Goal: Navigation & Orientation: Find specific page/section

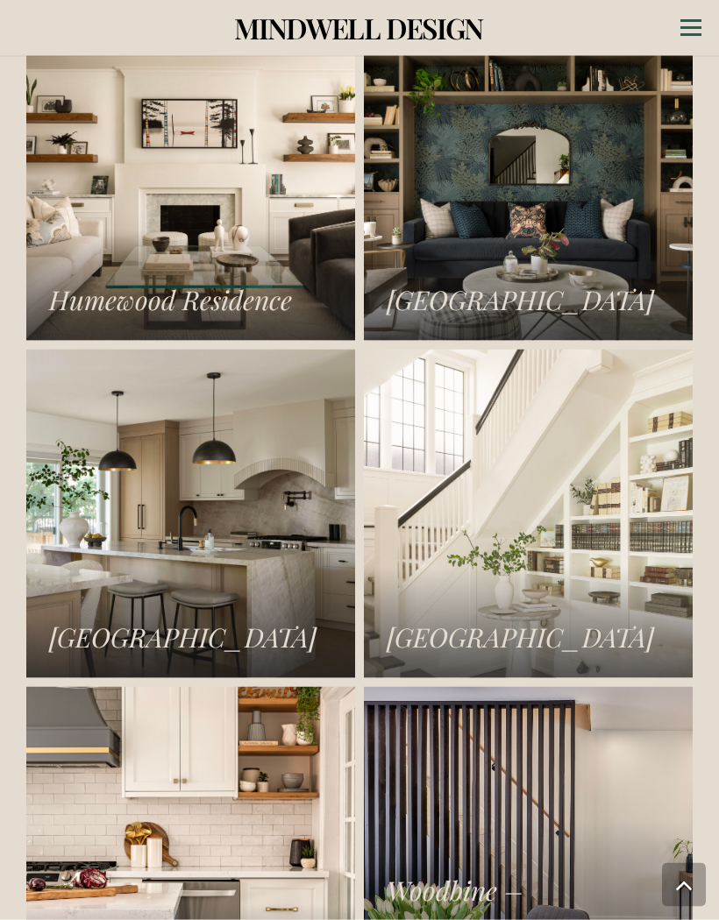
scroll to position [3019, 0]
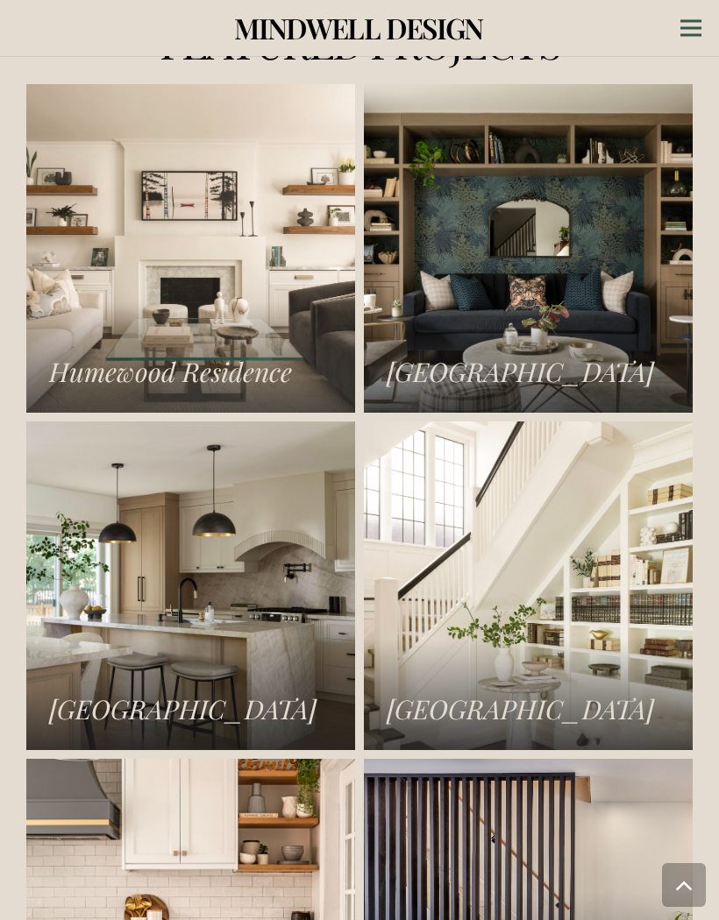
click at [252, 337] on link "Humewood Residence" at bounding box center [190, 248] width 329 height 329
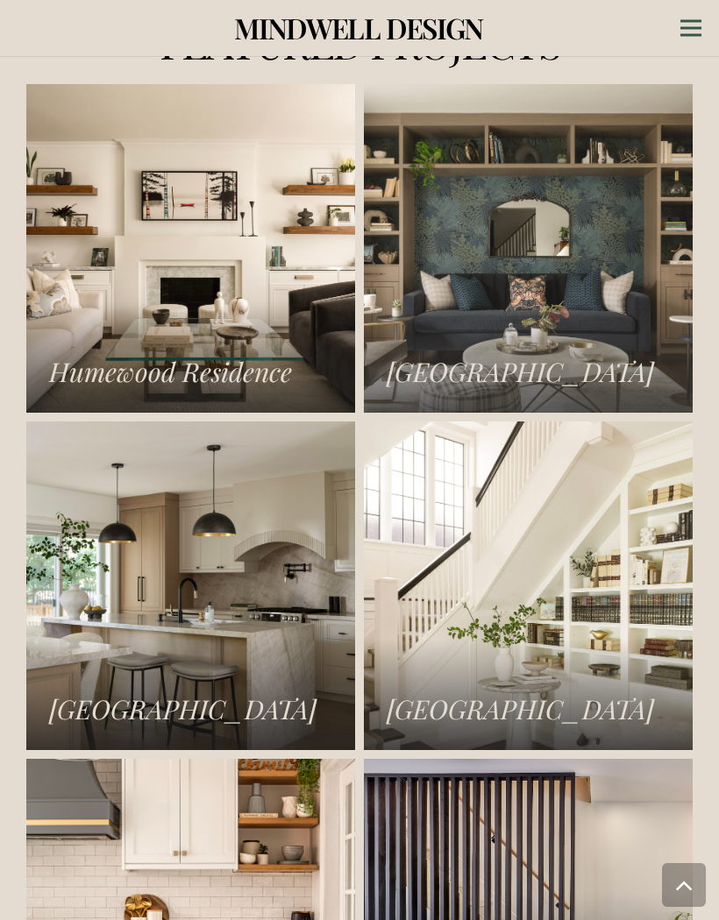
click at [581, 322] on link "Islington Residence" at bounding box center [528, 248] width 329 height 329
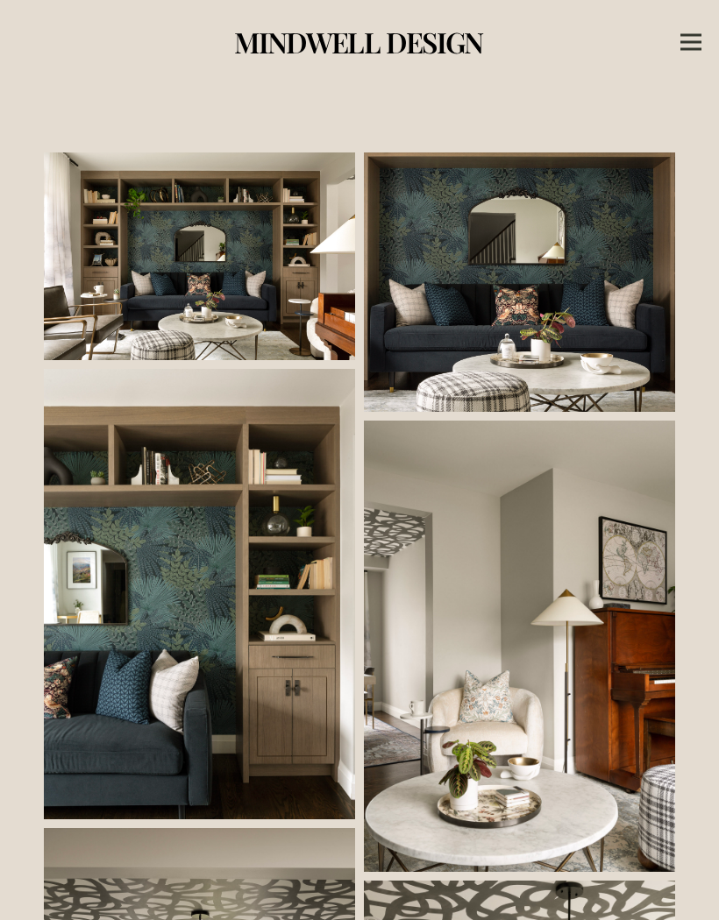
click at [271, 304] on link at bounding box center [199, 257] width 311 height 208
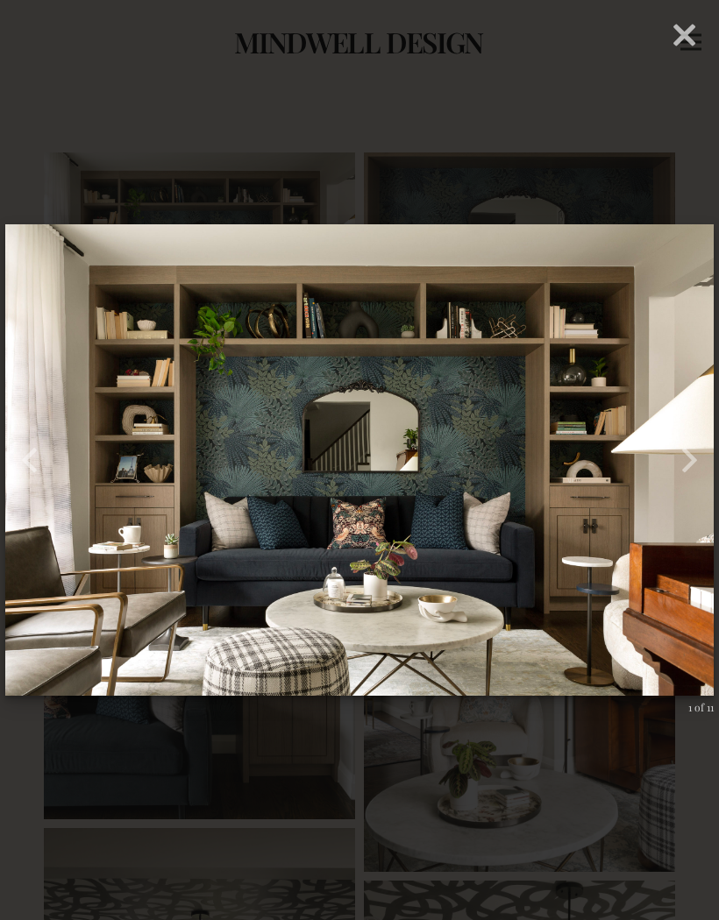
click at [679, 450] on button "button" at bounding box center [690, 460] width 60 height 73
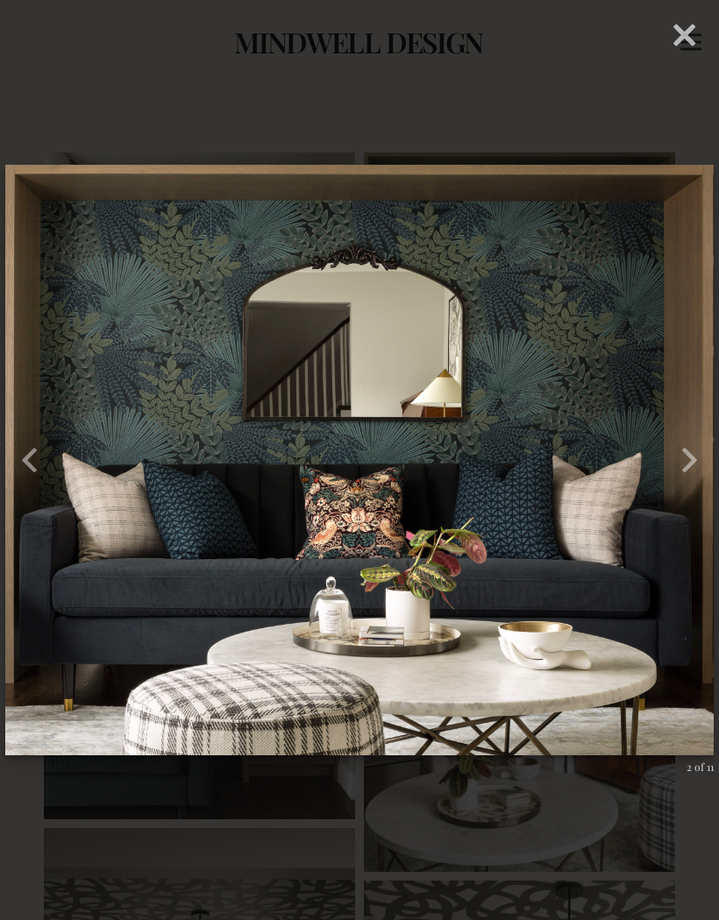
click at [684, 453] on button "button" at bounding box center [690, 460] width 60 height 73
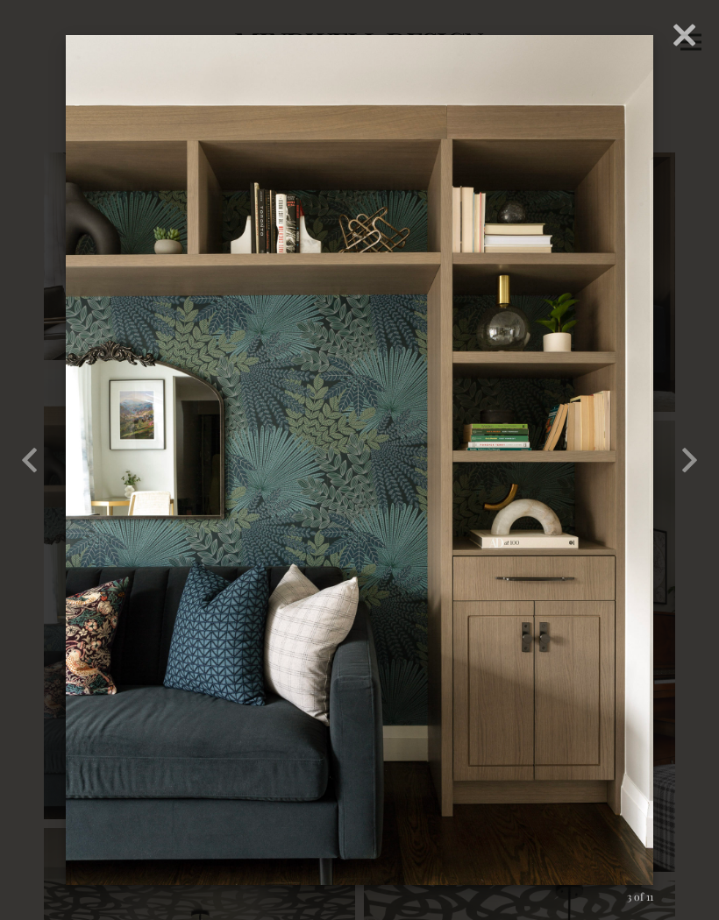
click at [687, 452] on button "button" at bounding box center [690, 460] width 60 height 73
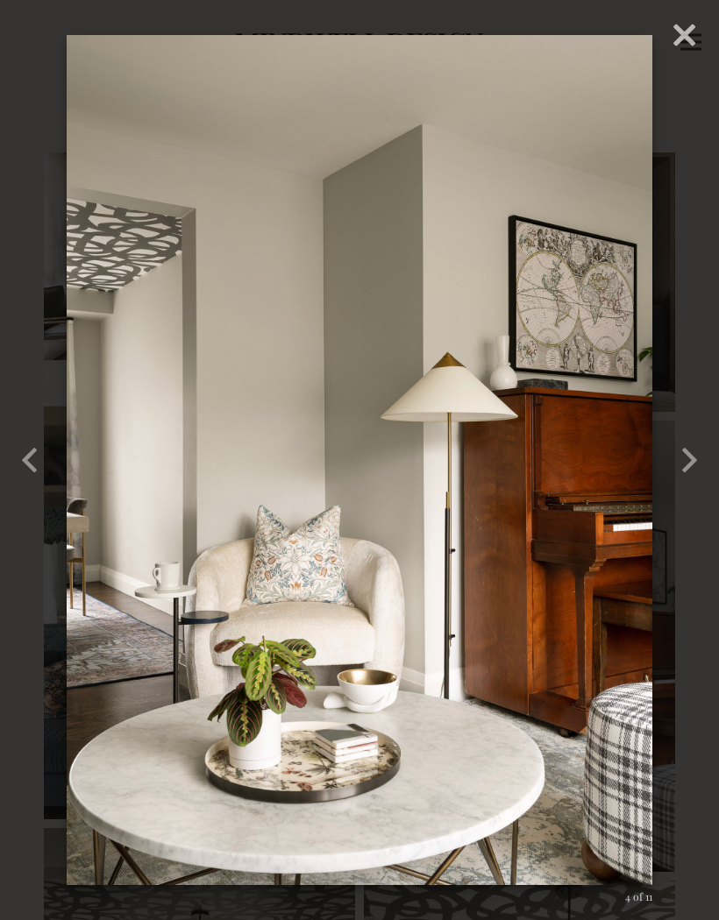
click at [684, 459] on button "button" at bounding box center [690, 460] width 60 height 73
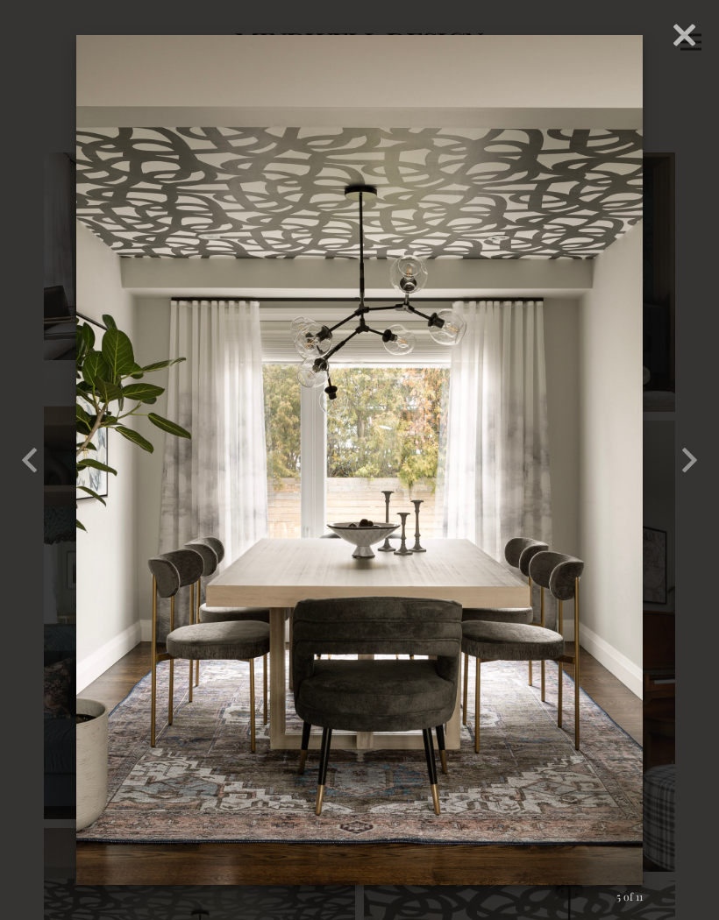
click at [686, 452] on button "button" at bounding box center [690, 460] width 60 height 73
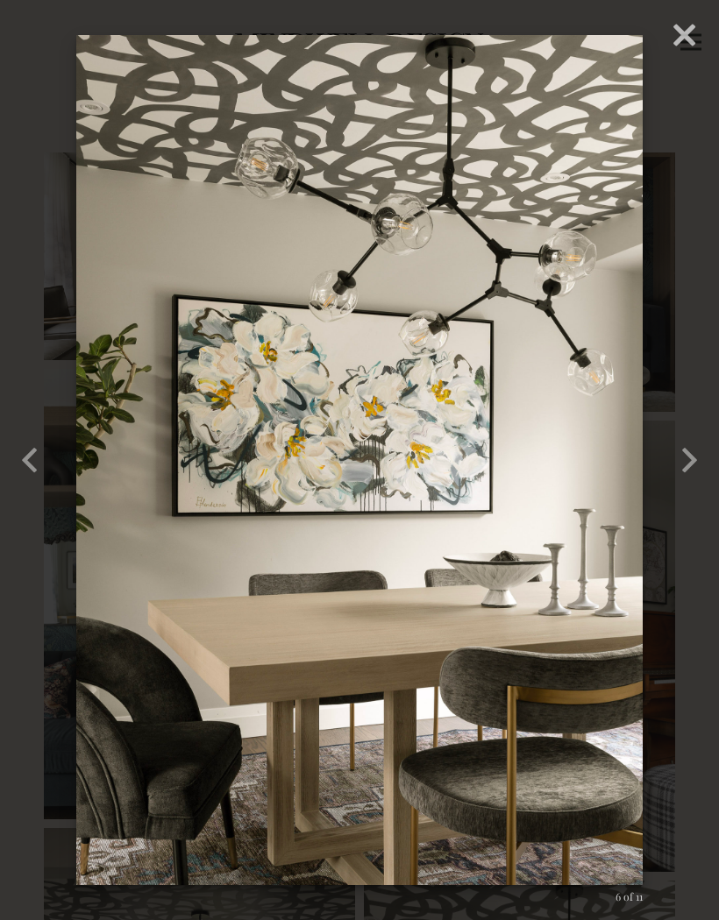
click at [687, 454] on button "button" at bounding box center [690, 460] width 60 height 73
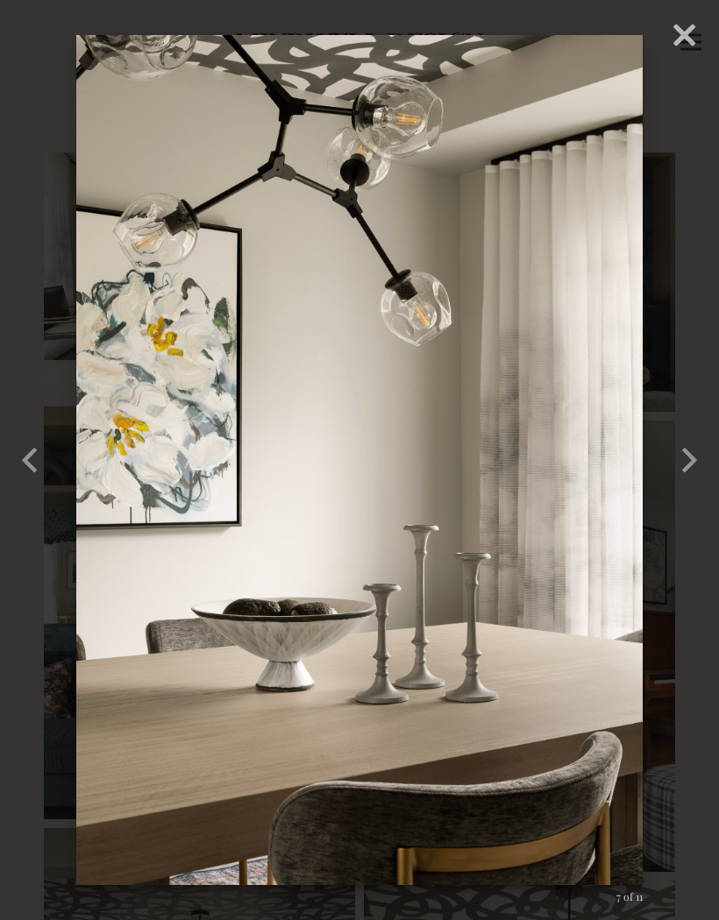
click at [694, 454] on button "button" at bounding box center [690, 460] width 60 height 73
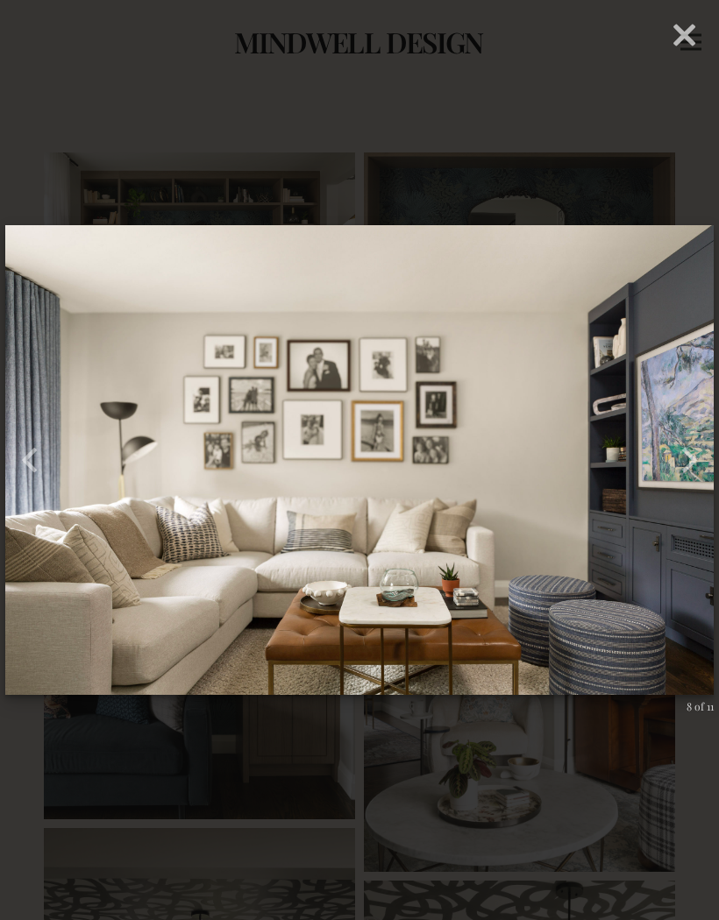
click at [675, 459] on button "button" at bounding box center [690, 460] width 60 height 73
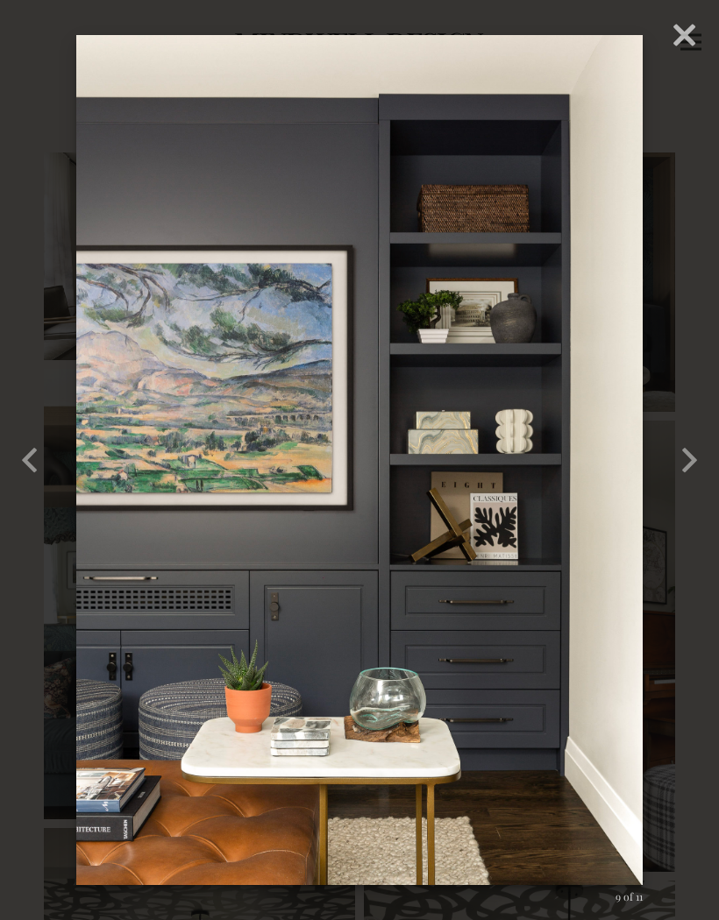
click at [675, 475] on button "button" at bounding box center [690, 460] width 60 height 73
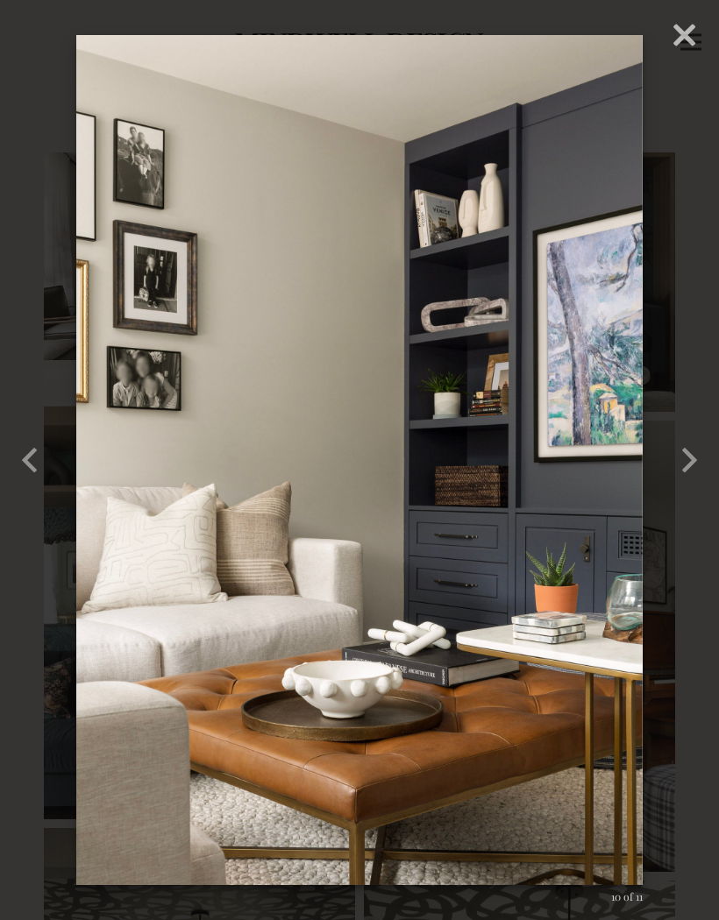
click at [684, 469] on button "button" at bounding box center [690, 460] width 60 height 73
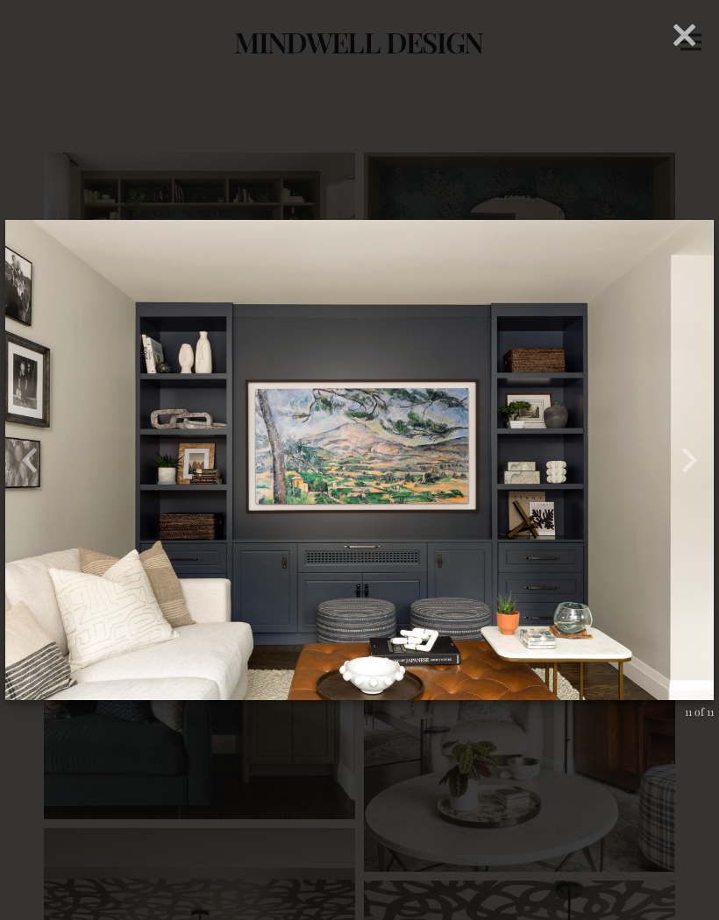
click at [692, 458] on button "button" at bounding box center [690, 460] width 60 height 73
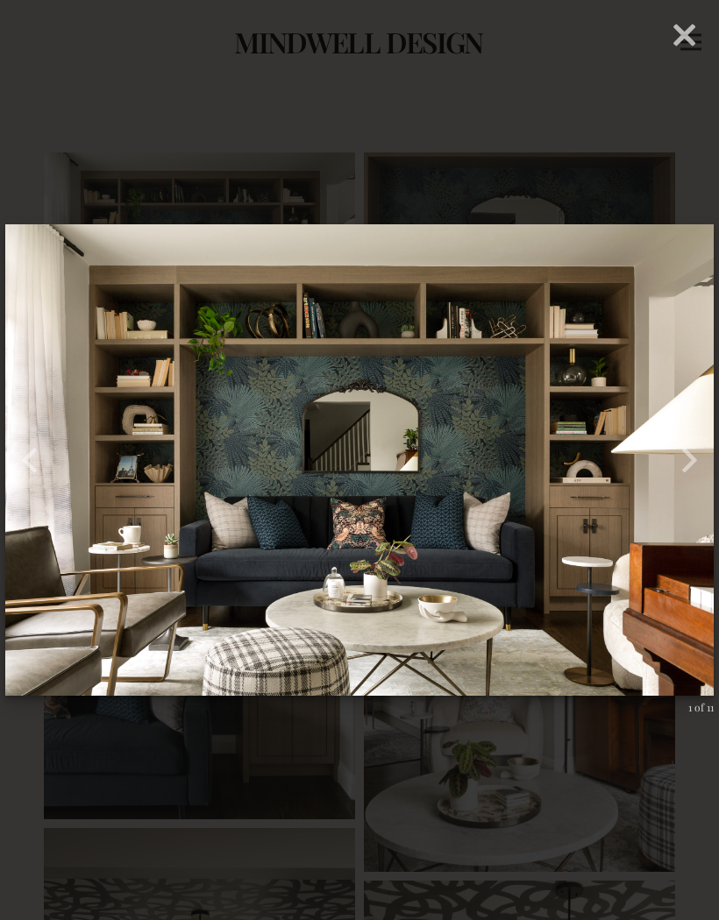
click at [690, 458] on button "button" at bounding box center [690, 460] width 60 height 73
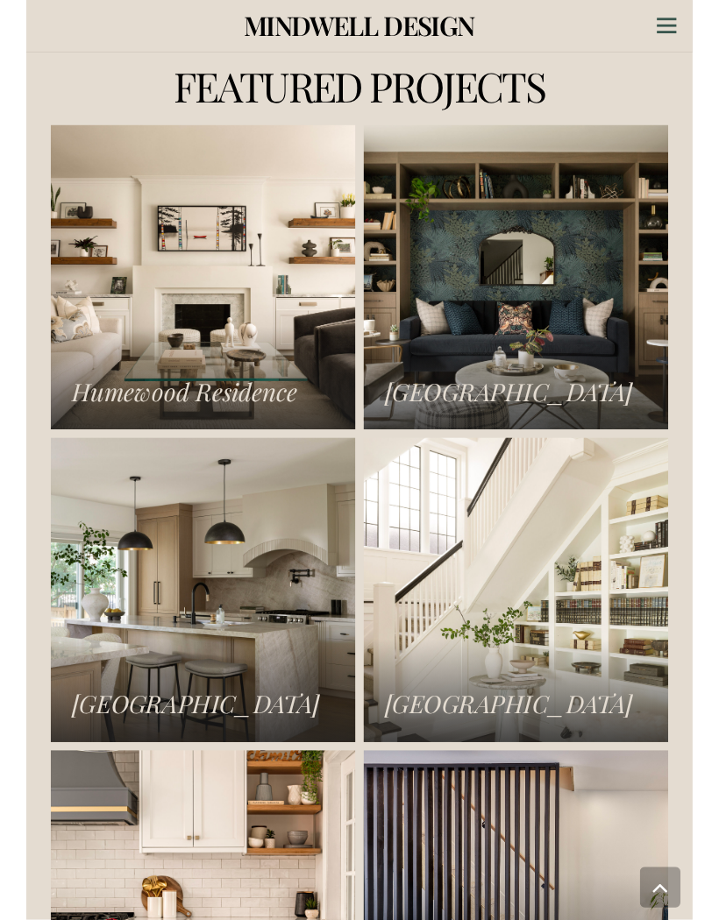
scroll to position [3042, 0]
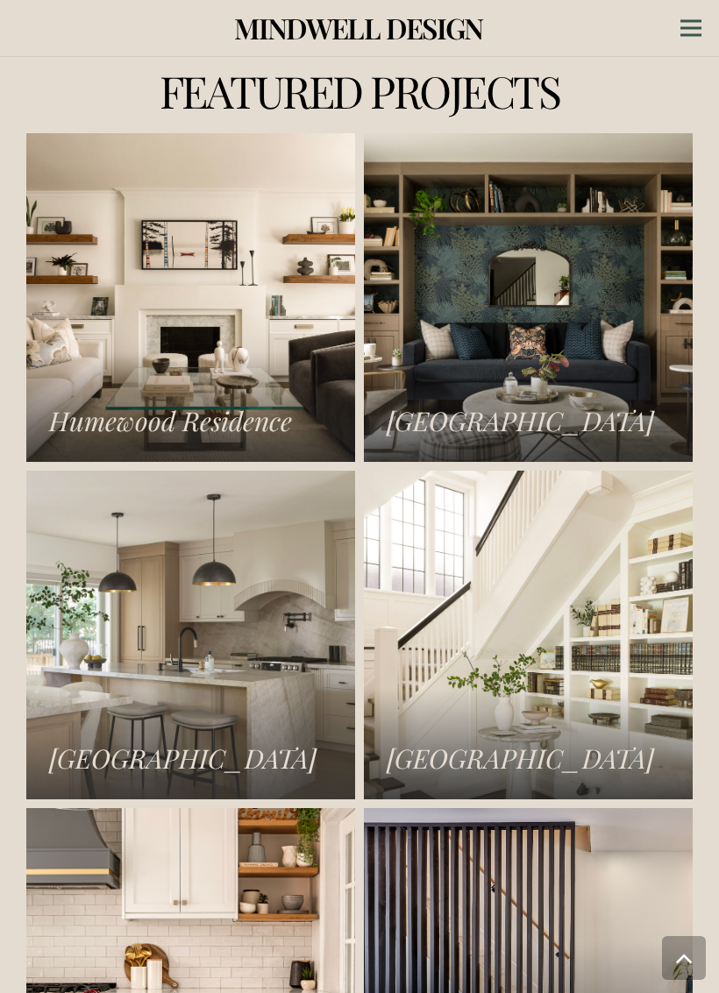
click at [238, 699] on link "Norseman Heights Residence" at bounding box center [190, 635] width 329 height 329
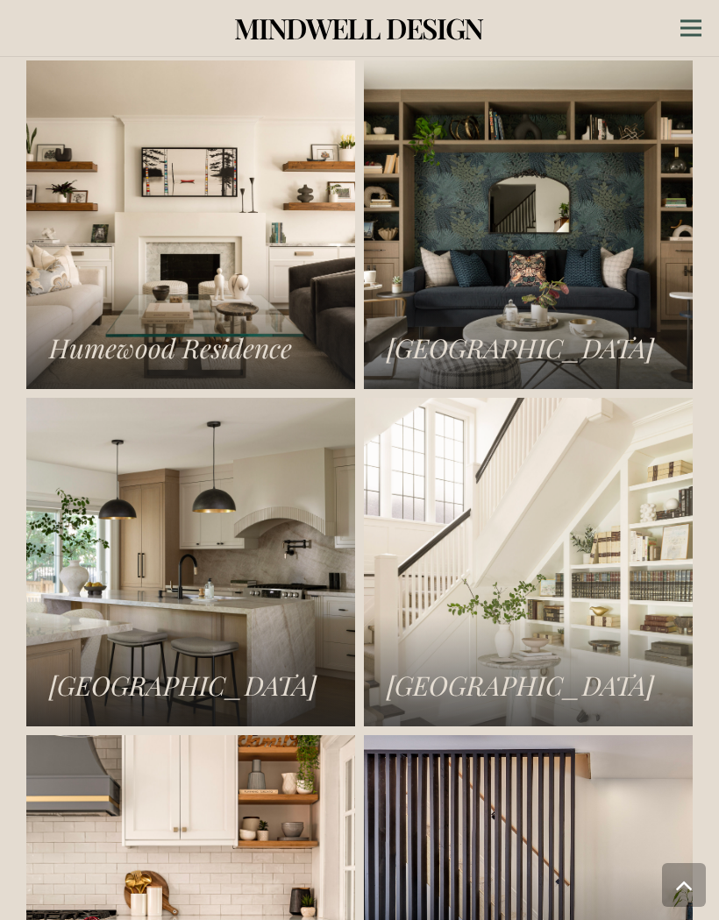
click at [586, 553] on link "Rosedale Residence" at bounding box center [528, 562] width 329 height 329
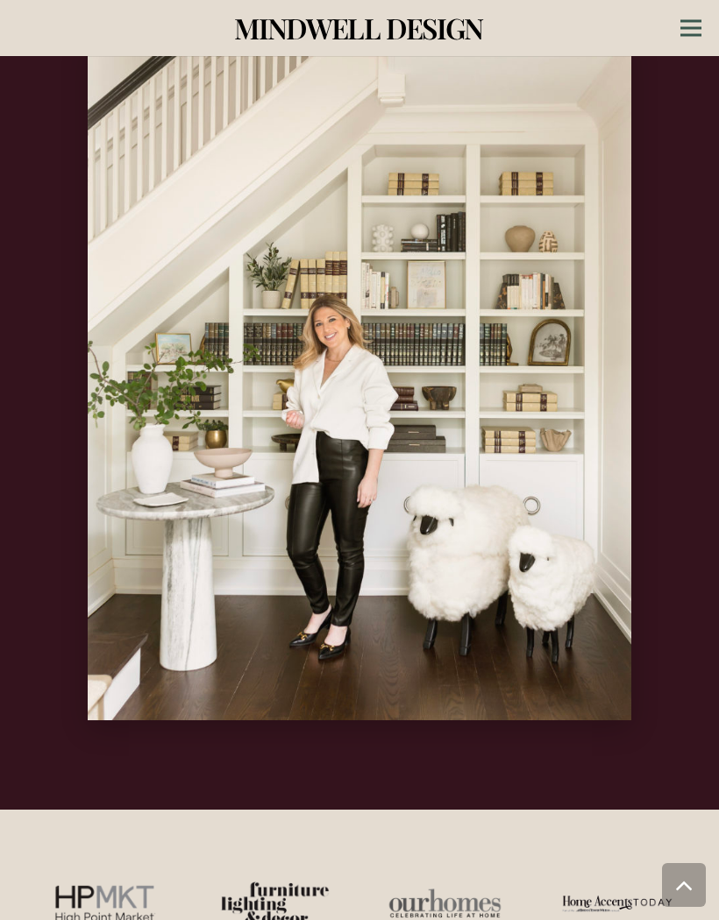
scroll to position [1731, 0]
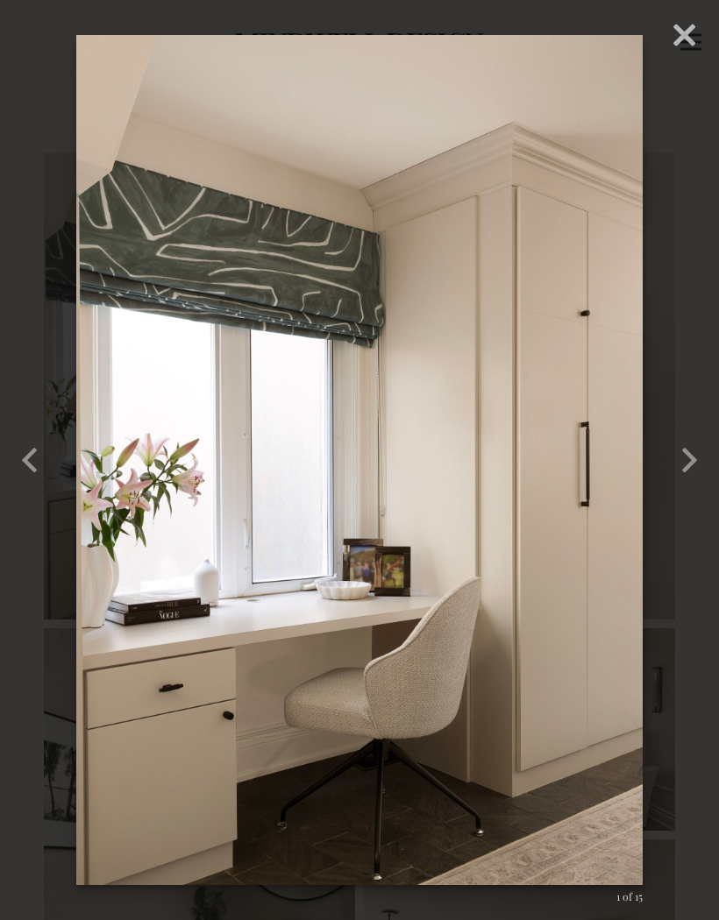
click at [675, 471] on button "button" at bounding box center [690, 460] width 60 height 73
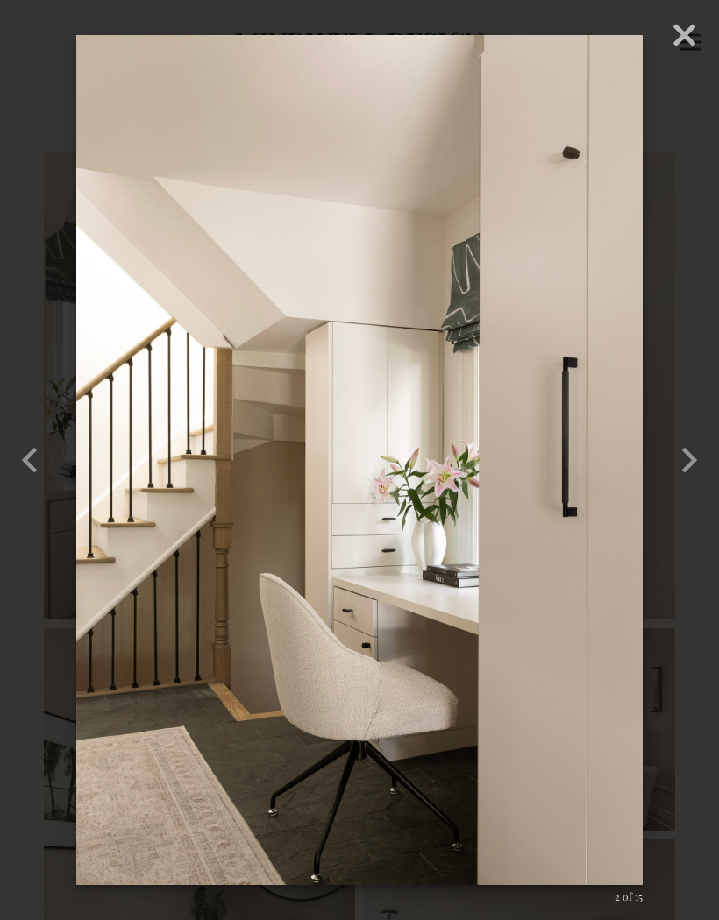
click at [706, 429] on button "button" at bounding box center [690, 460] width 60 height 73
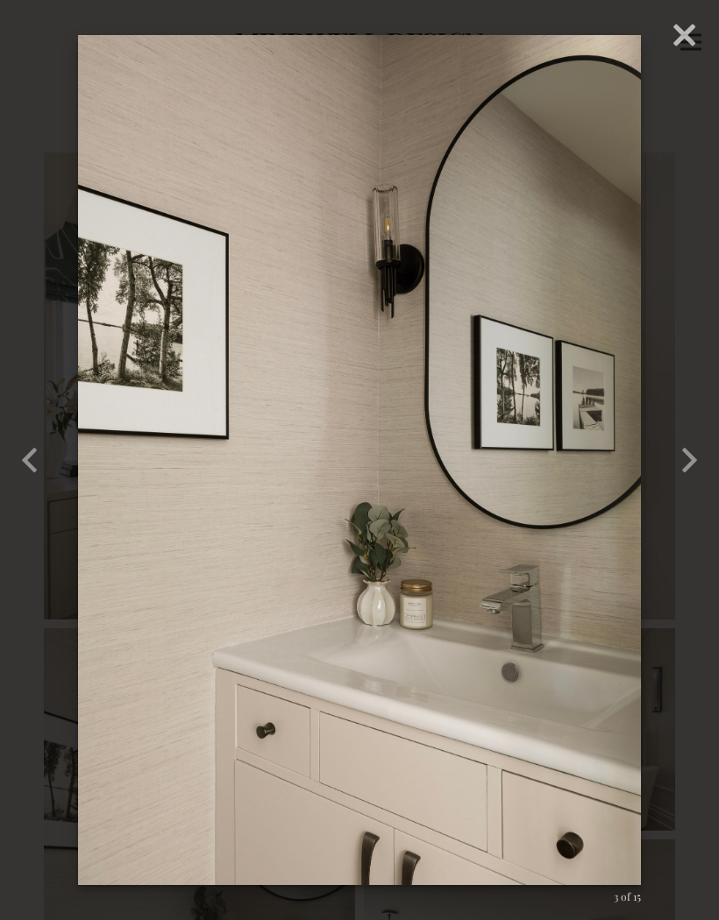
click at [699, 450] on button "button" at bounding box center [690, 460] width 60 height 73
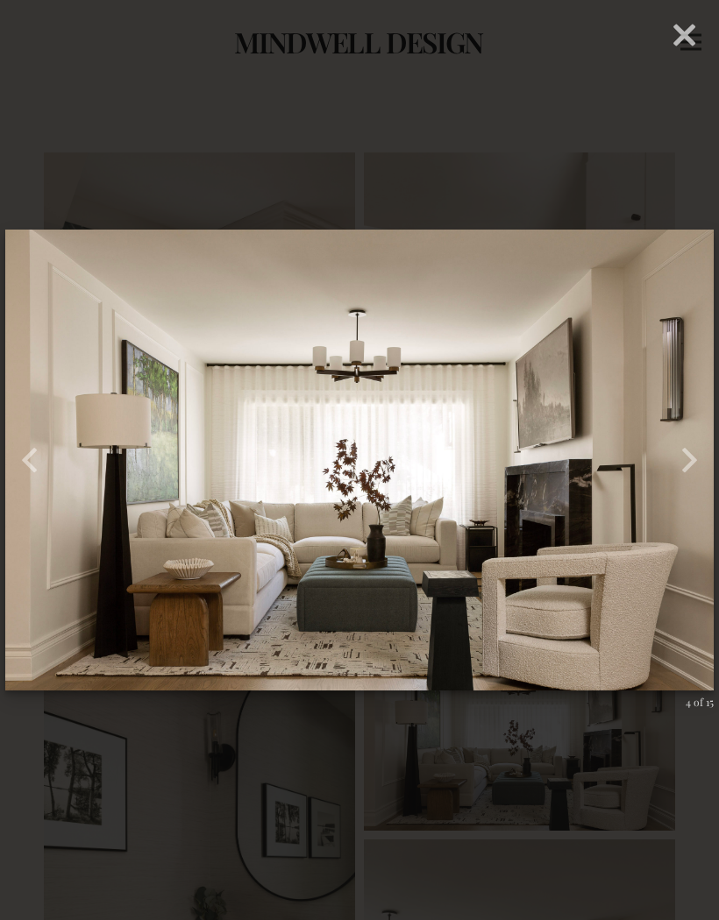
click at [694, 444] on button "button" at bounding box center [690, 460] width 60 height 73
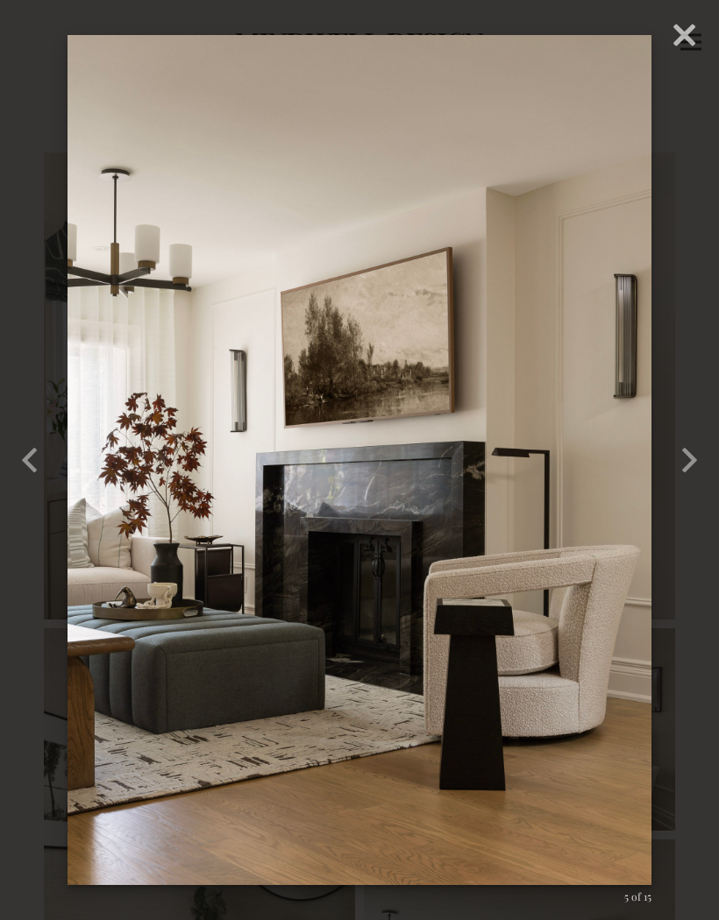
click at [693, 433] on button "button" at bounding box center [690, 460] width 60 height 73
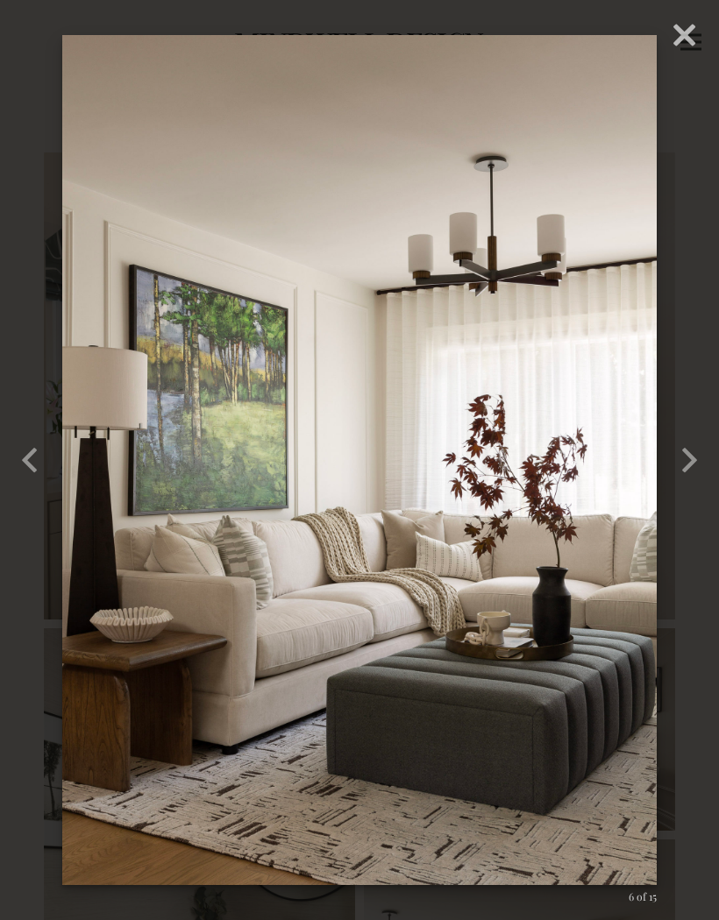
click at [692, 427] on button "button" at bounding box center [690, 460] width 60 height 73
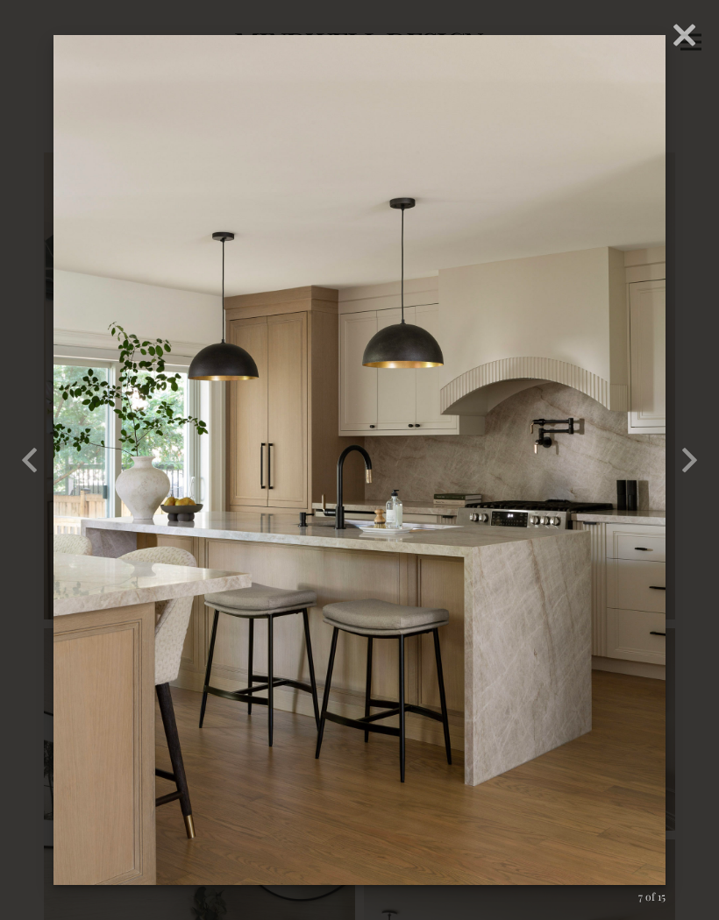
click at [718, 348] on div "× 07 – Norseman Heights – Mindwell Design – Gabrielle Kozhukh-Joo 7 of 15 Loadi…" at bounding box center [359, 460] width 719 height 920
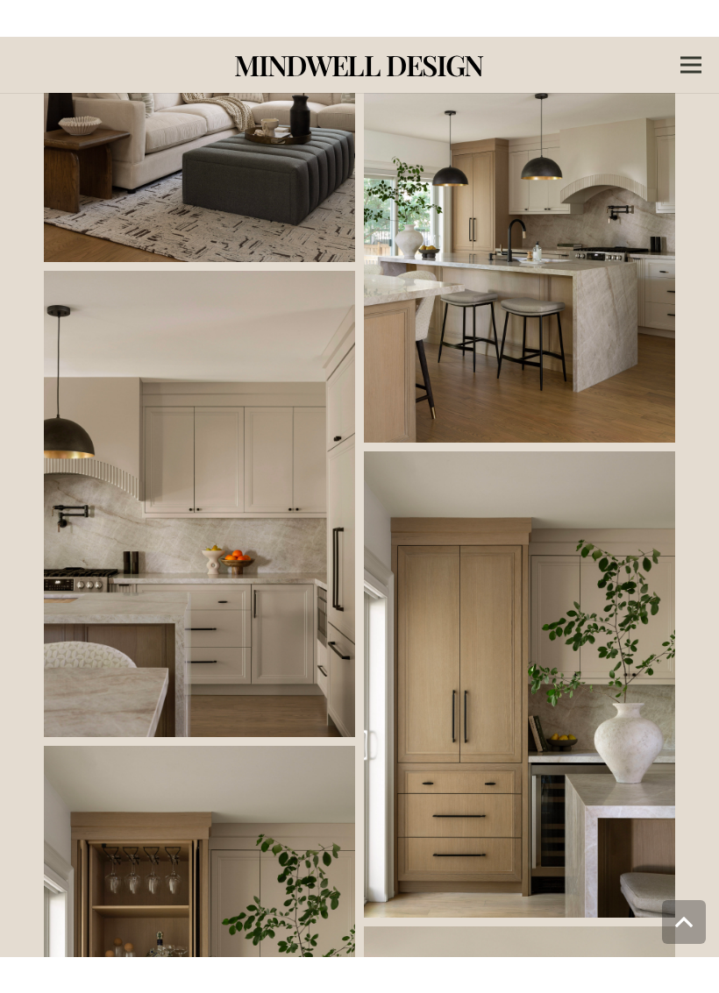
scroll to position [1329, 0]
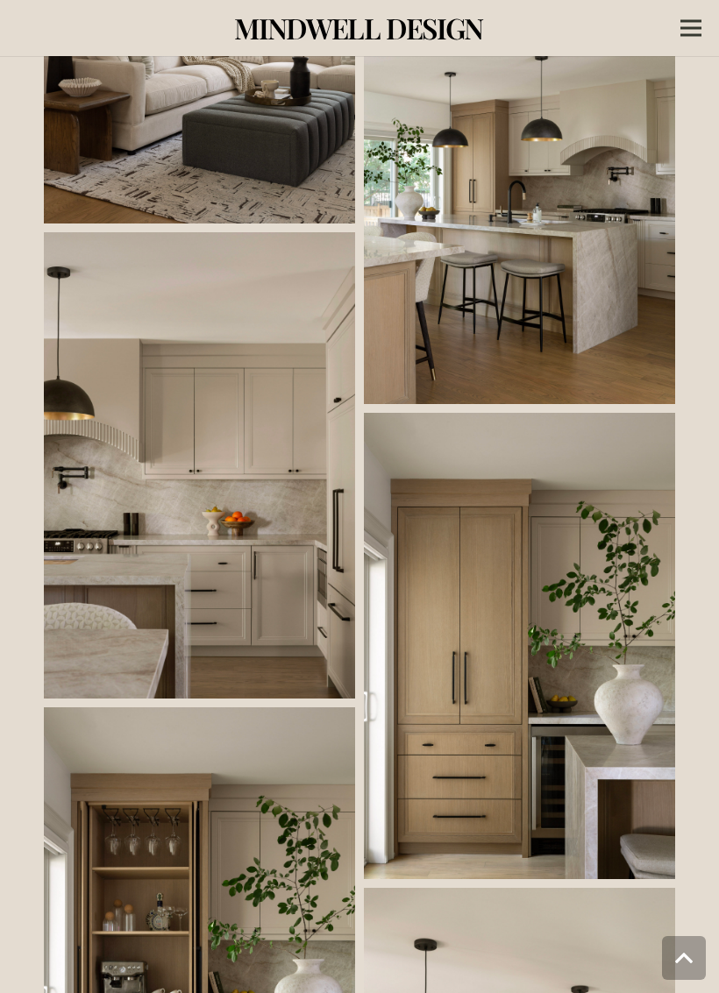
click at [564, 327] on link at bounding box center [519, 188] width 311 height 432
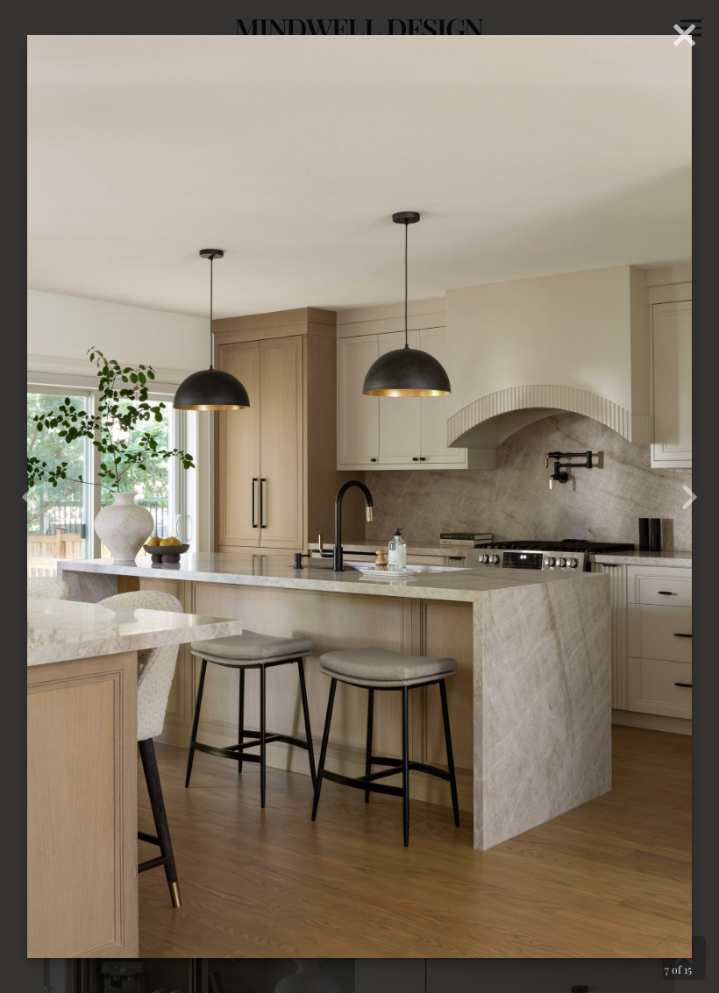
click at [697, 495] on button "button" at bounding box center [690, 496] width 60 height 73
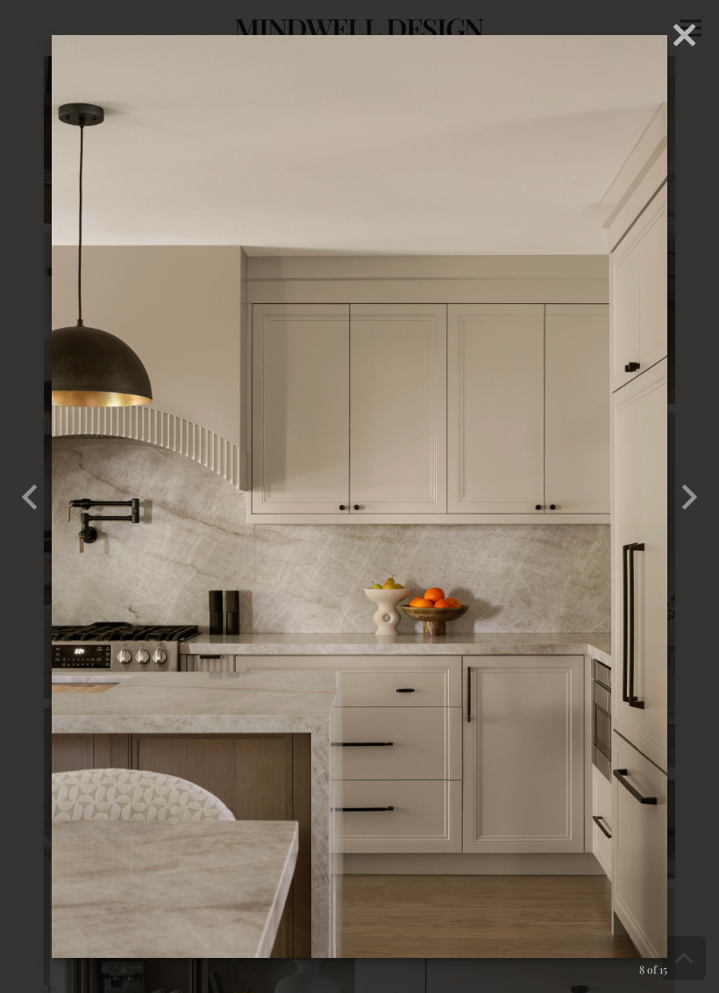
click at [696, 499] on button "button" at bounding box center [690, 496] width 60 height 73
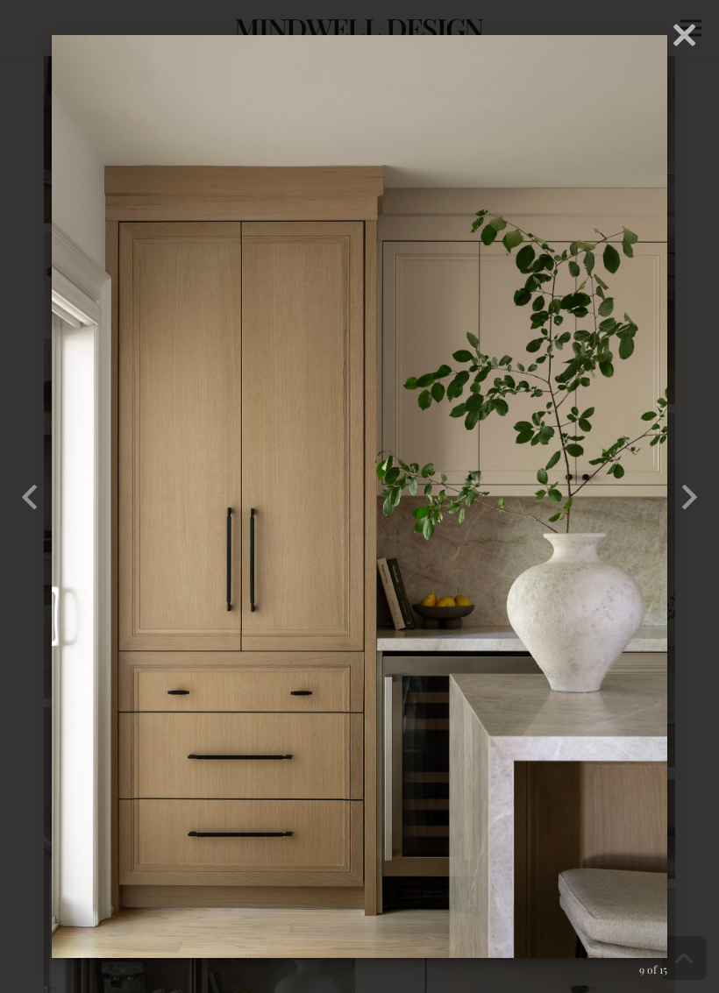
click at [706, 506] on button "button" at bounding box center [690, 496] width 60 height 73
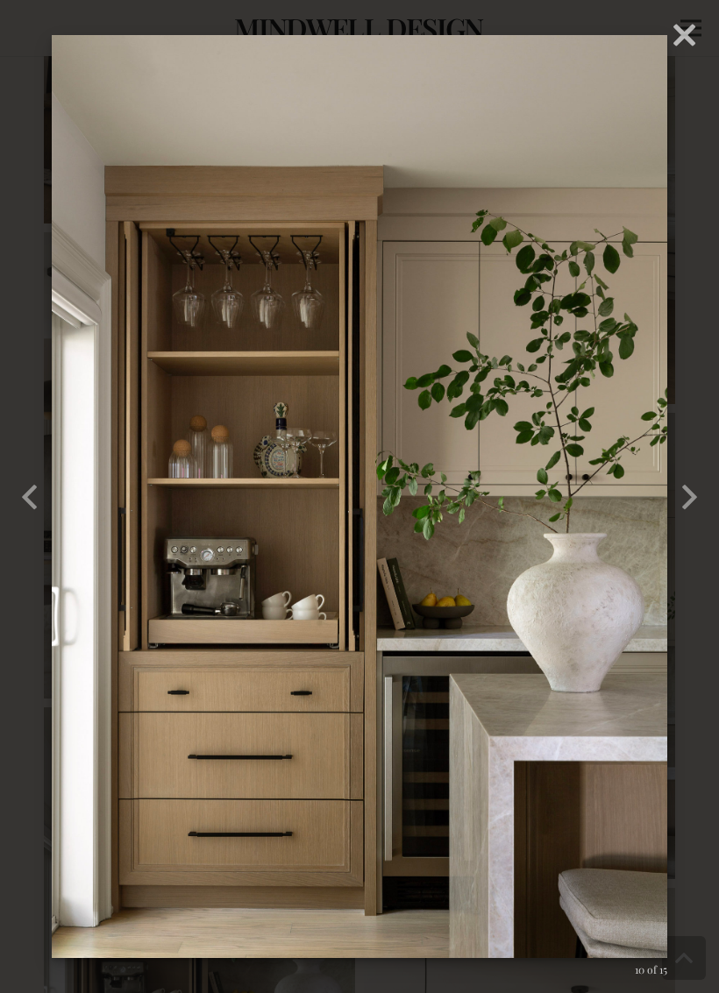
click at [708, 490] on button "button" at bounding box center [690, 496] width 60 height 73
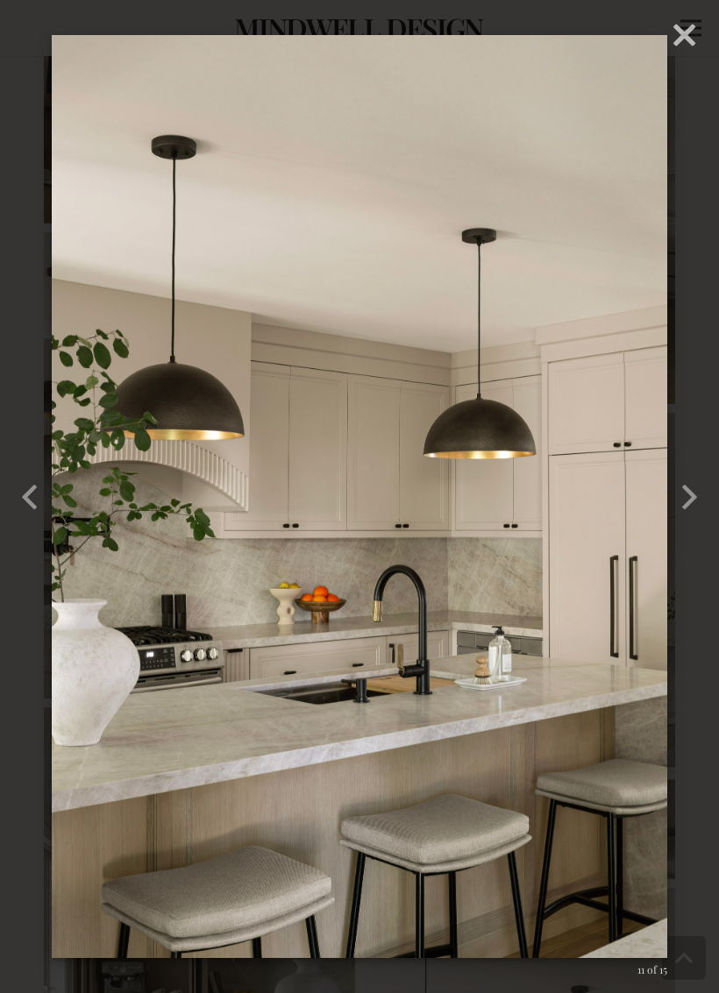
click at [709, 492] on button "button" at bounding box center [690, 496] width 60 height 73
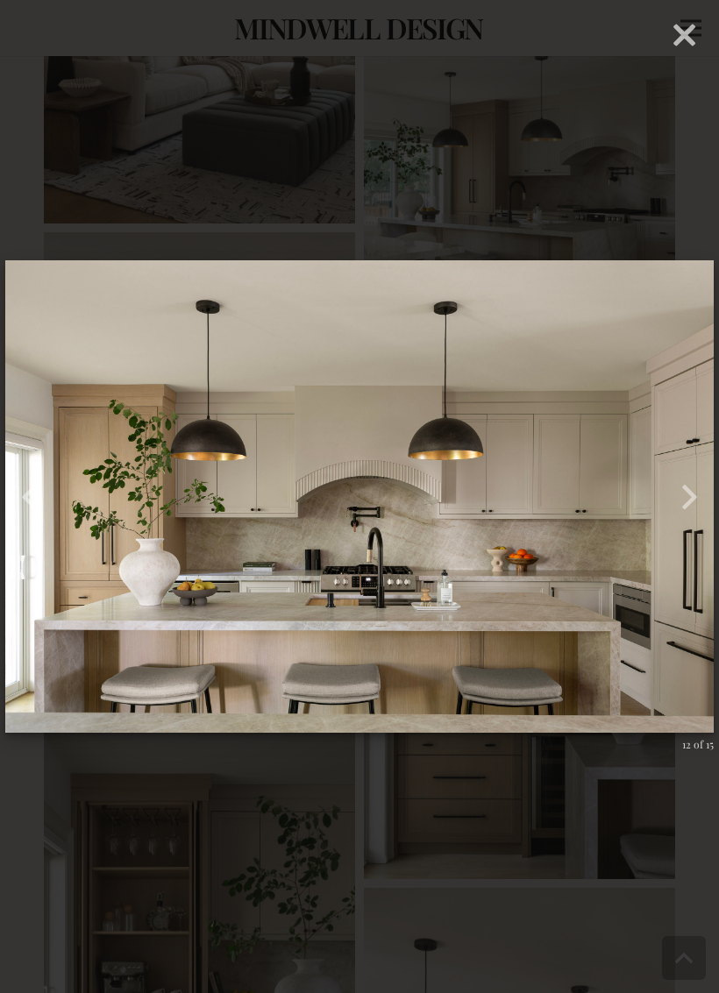
click at [715, 482] on button "button" at bounding box center [690, 496] width 60 height 73
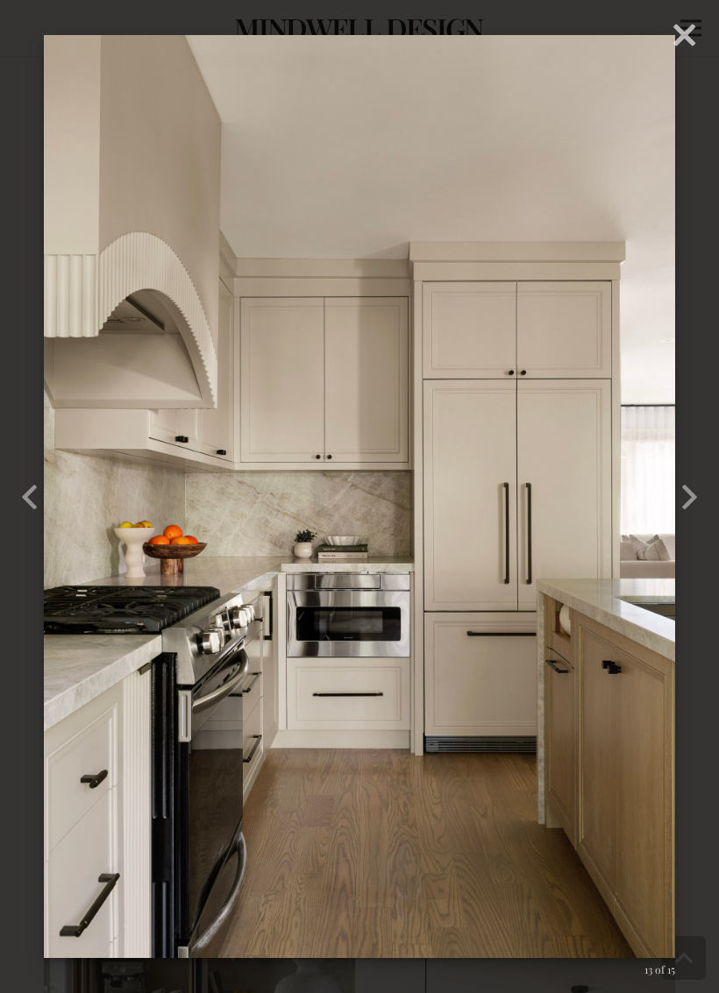
click at [700, 488] on button "button" at bounding box center [690, 496] width 60 height 73
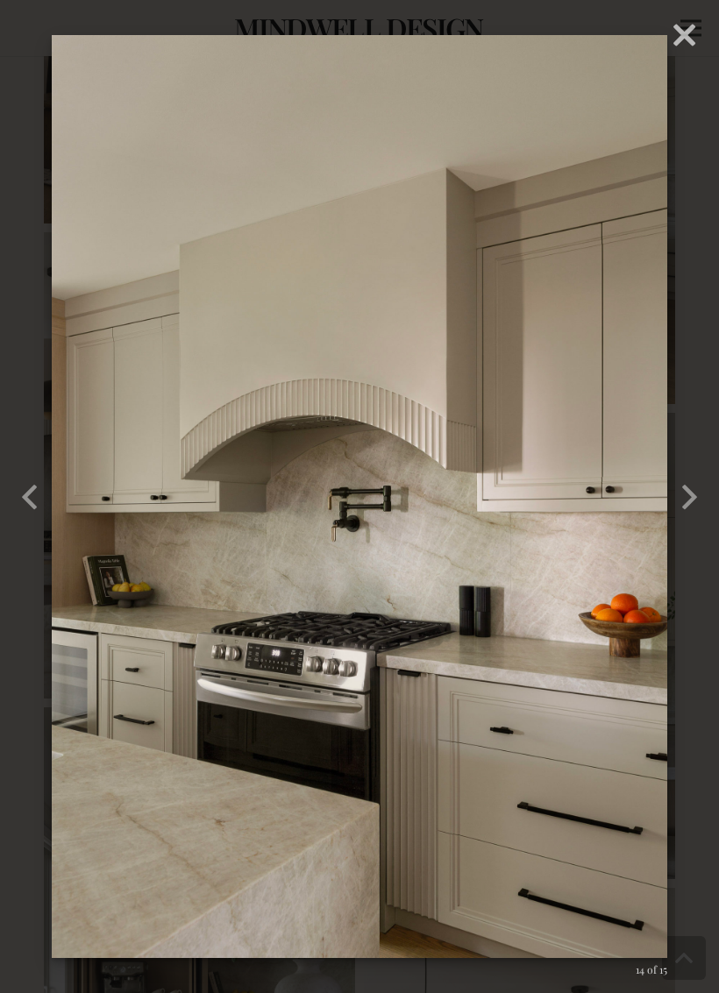
click at [712, 496] on button "button" at bounding box center [690, 496] width 60 height 73
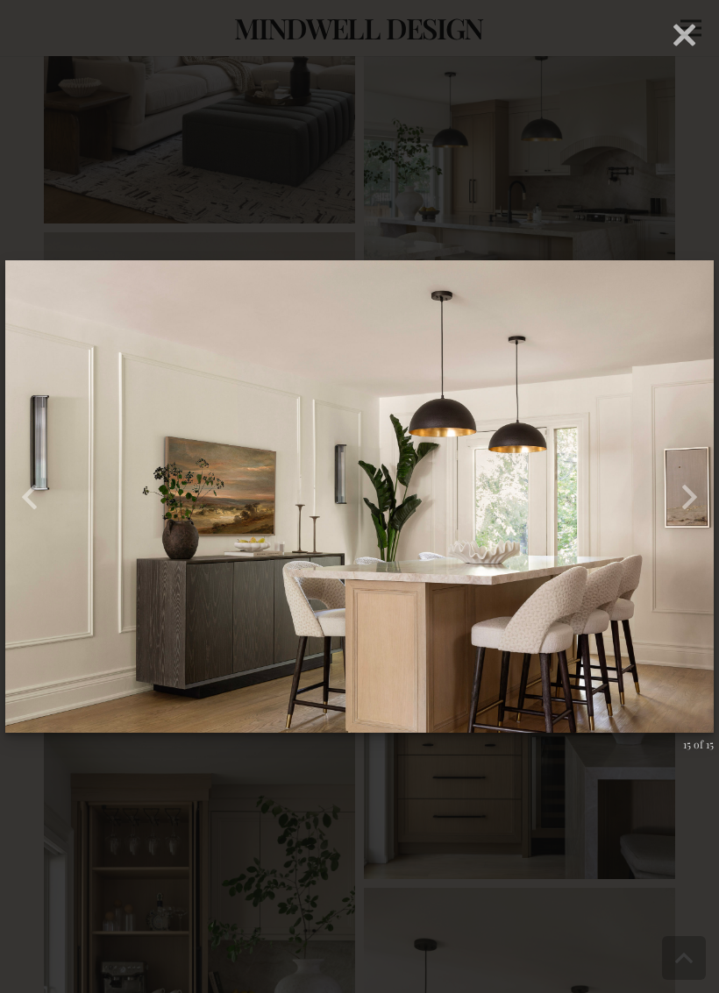
click at [709, 494] on button "button" at bounding box center [690, 496] width 60 height 73
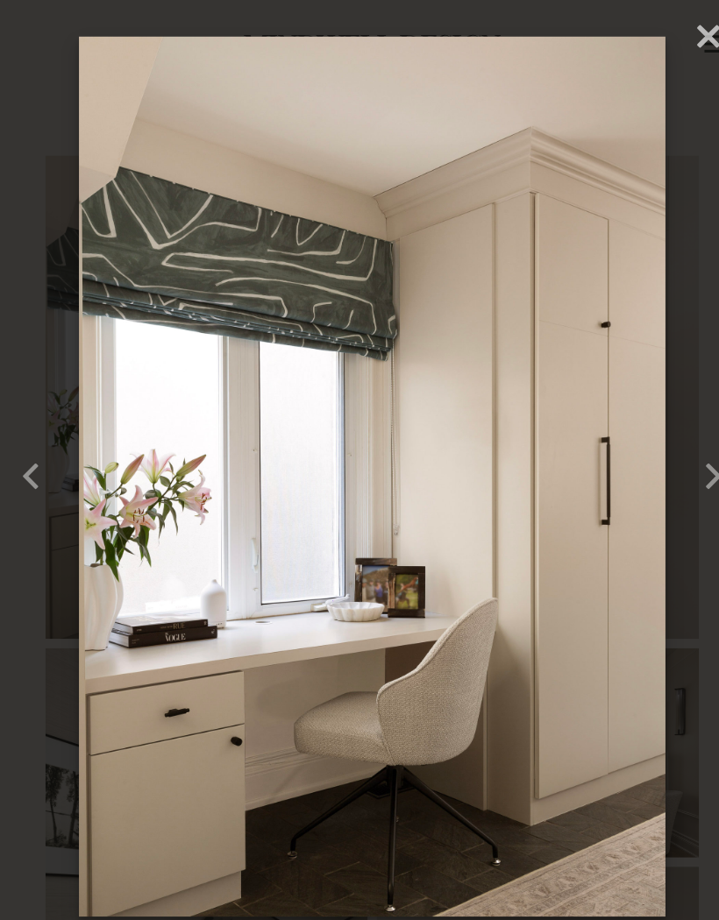
scroll to position [0, 0]
click at [685, 27] on div "× 01 – Norseman Heights – Mindwell Design – Gabrielle Kozhukh-Joo 1 of 15 Loadi…" at bounding box center [359, 460] width 719 height 920
